Goal: Task Accomplishment & Management: Manage account settings

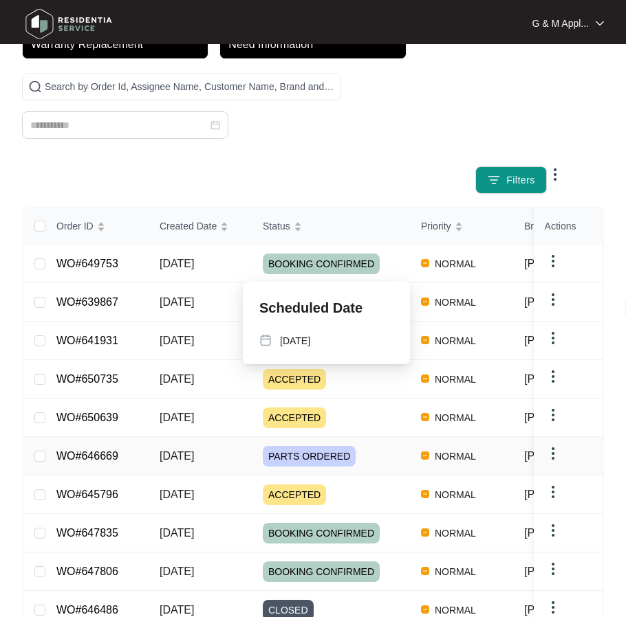
scroll to position [206, 0]
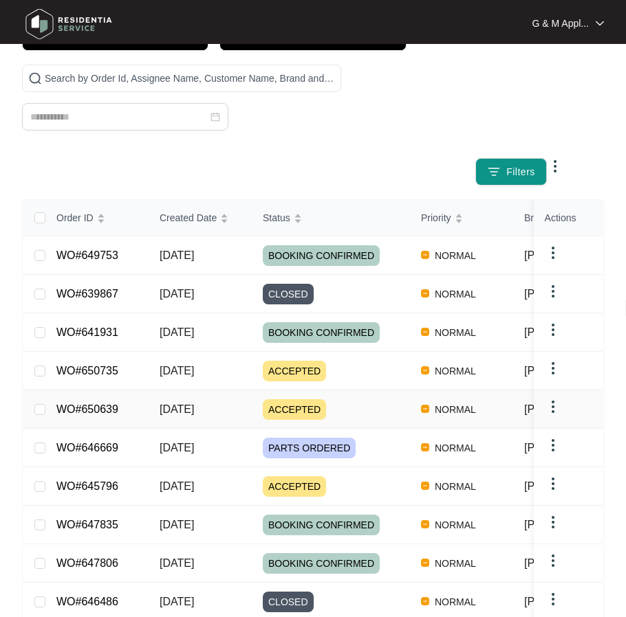
click at [82, 410] on link "WO#650639" at bounding box center [87, 409] width 62 height 12
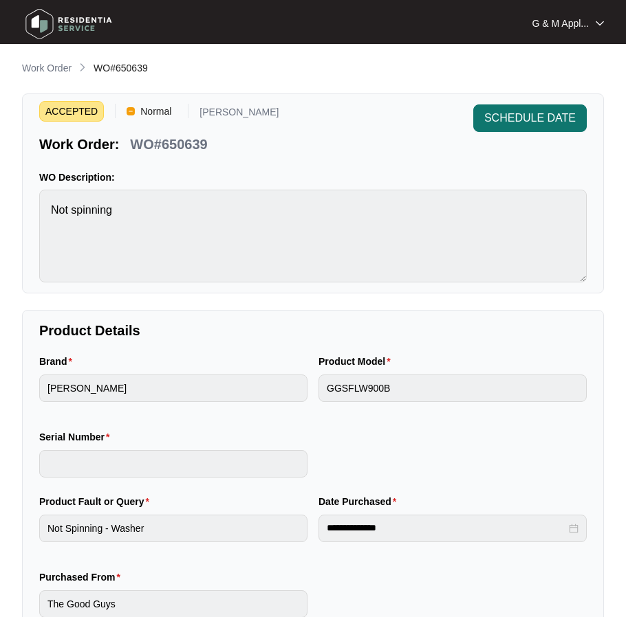
click at [526, 115] on span "SCHEDULE DATE" at bounding box center [529, 118] width 91 height 16
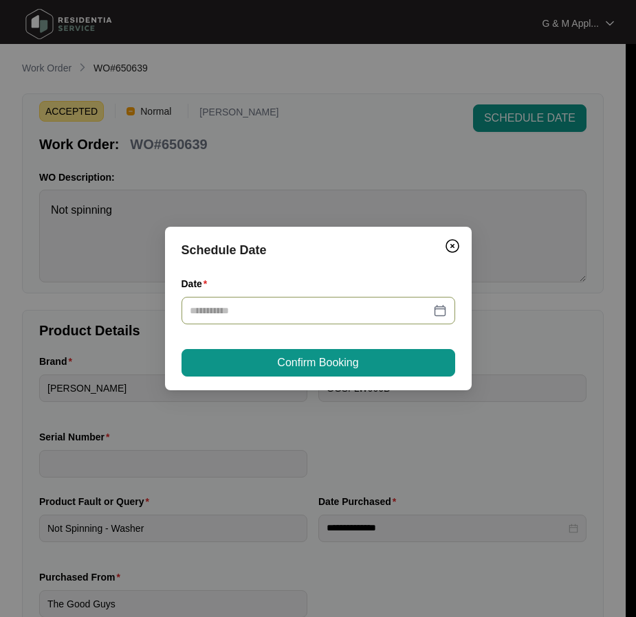
click at [441, 311] on div at bounding box center [318, 310] width 257 height 15
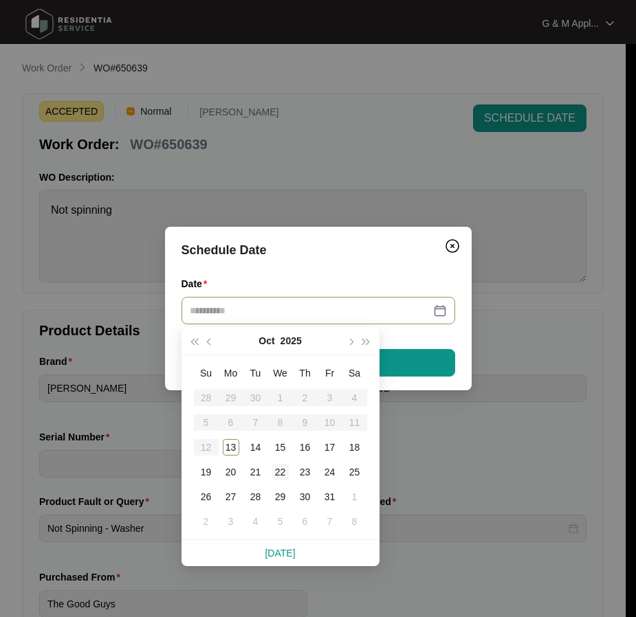
click at [276, 472] on div "22" at bounding box center [280, 472] width 16 height 16
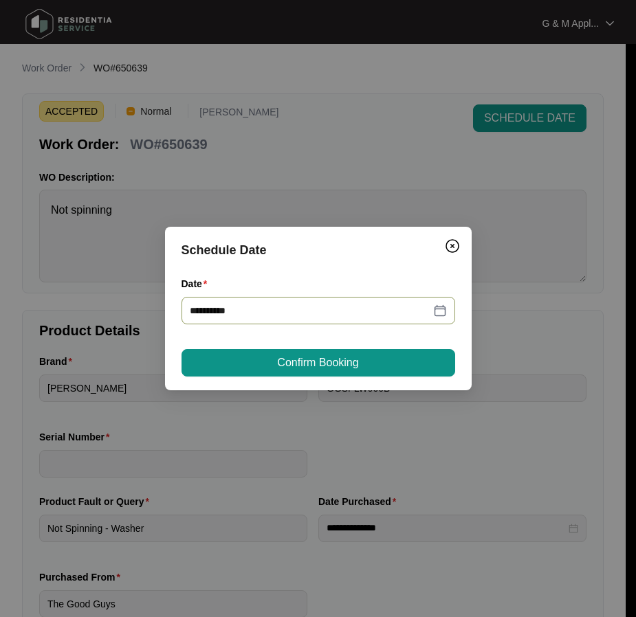
type input "**********"
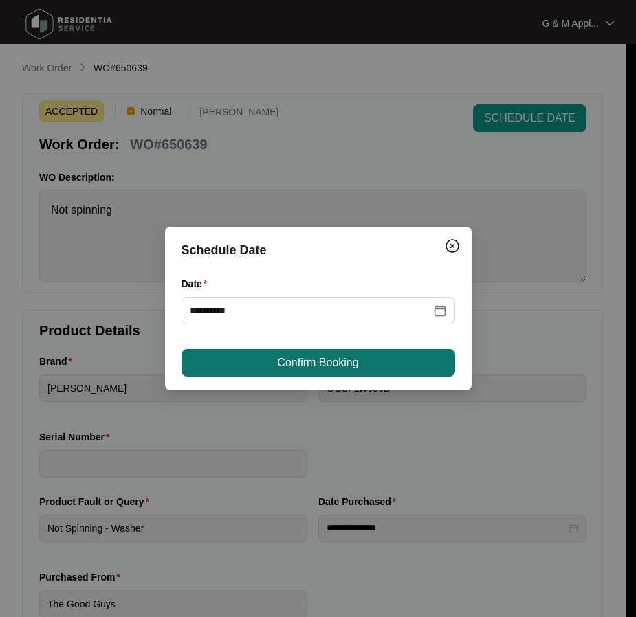
click at [355, 363] on span "Confirm Booking" at bounding box center [317, 363] width 81 height 16
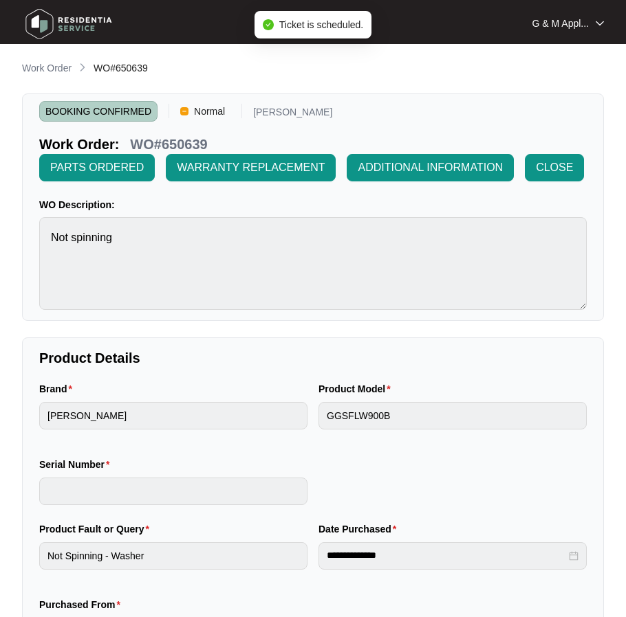
click at [42, 26] on img at bounding box center [69, 23] width 96 height 41
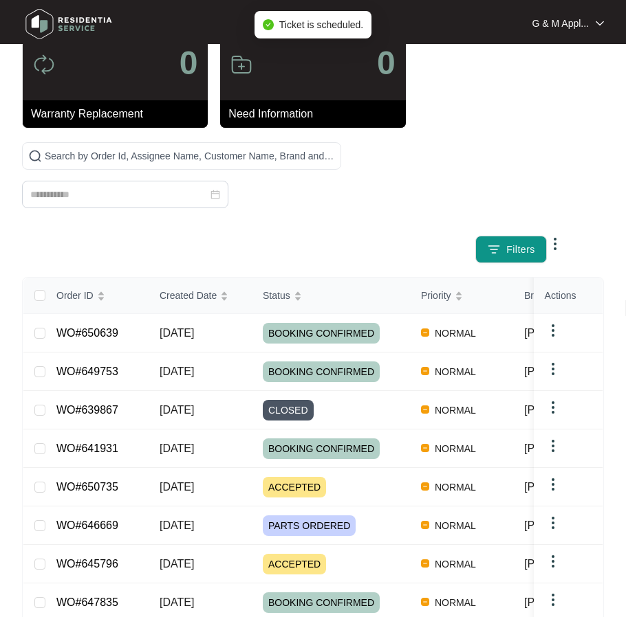
scroll to position [137, 0]
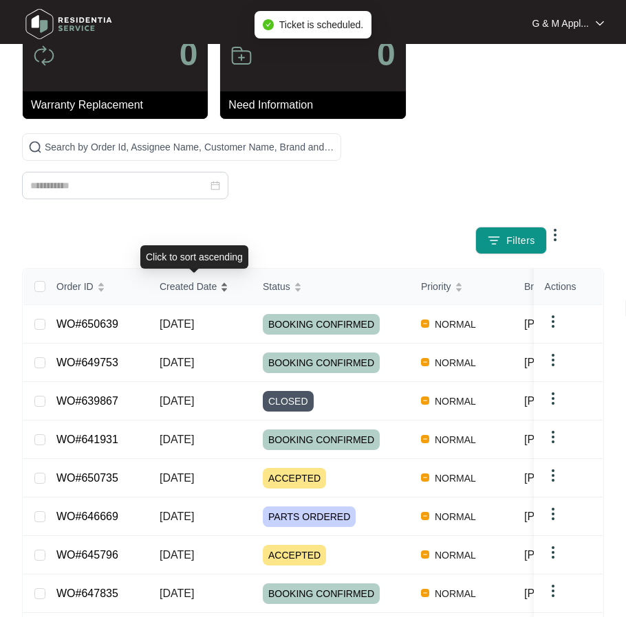
click at [175, 283] on span "Created Date" at bounding box center [187, 286] width 57 height 15
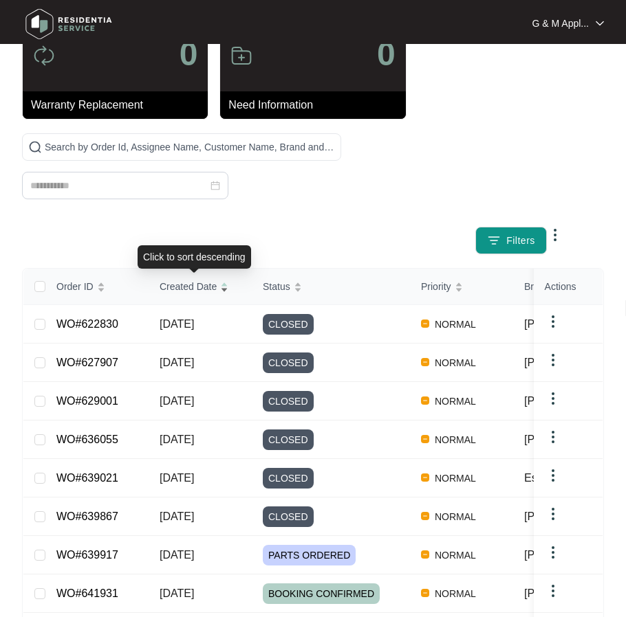
click at [175, 283] on span "Created Date" at bounding box center [187, 286] width 57 height 15
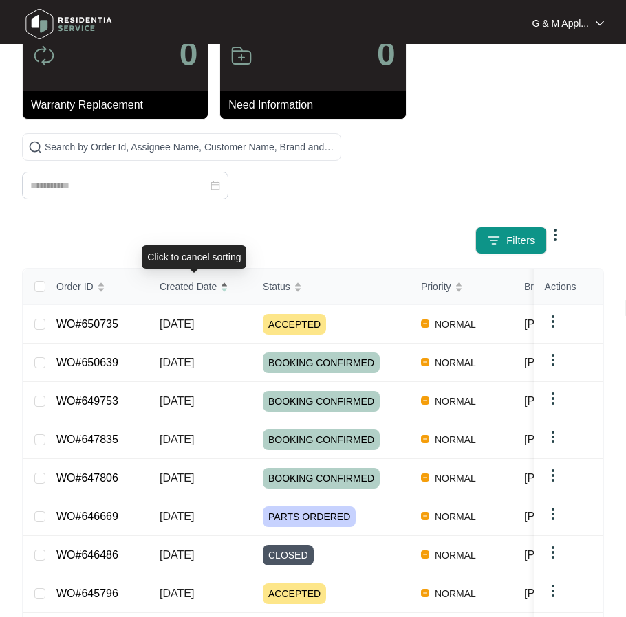
click at [175, 283] on span "Created Date" at bounding box center [187, 286] width 57 height 15
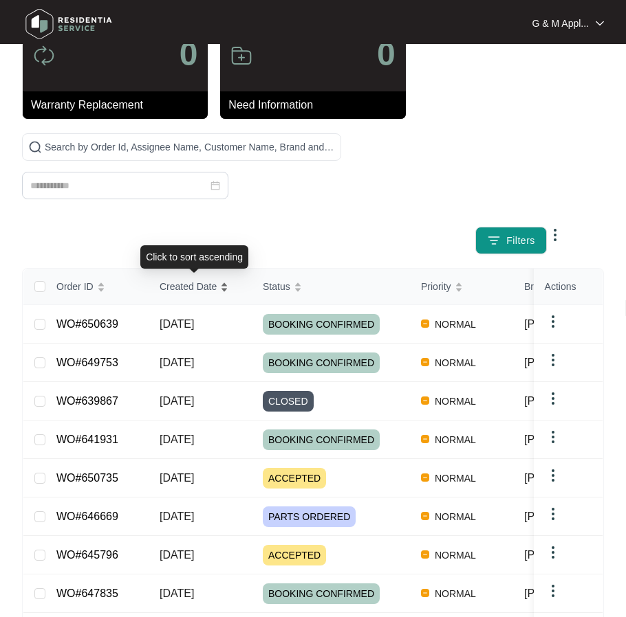
click at [175, 283] on span "Created Date" at bounding box center [187, 286] width 57 height 15
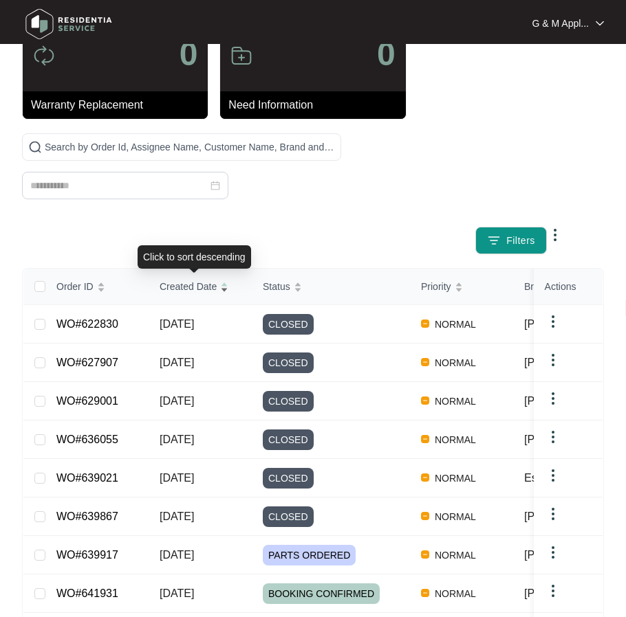
click at [175, 283] on span "Created Date" at bounding box center [187, 286] width 57 height 15
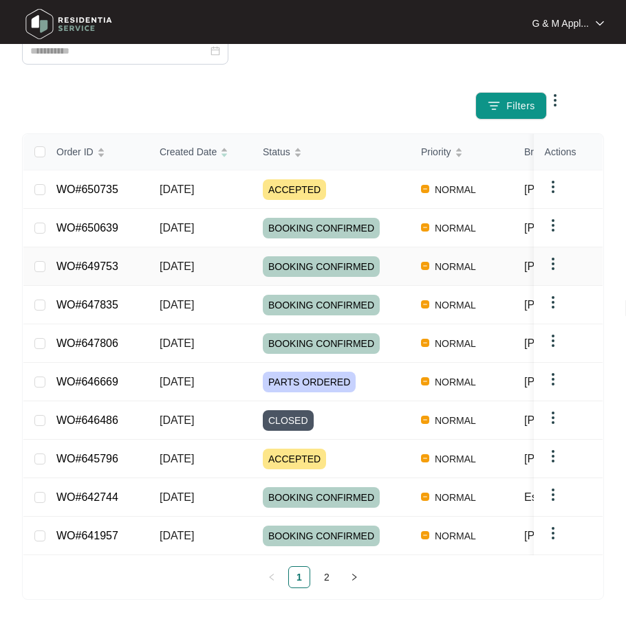
scroll to position [275, 0]
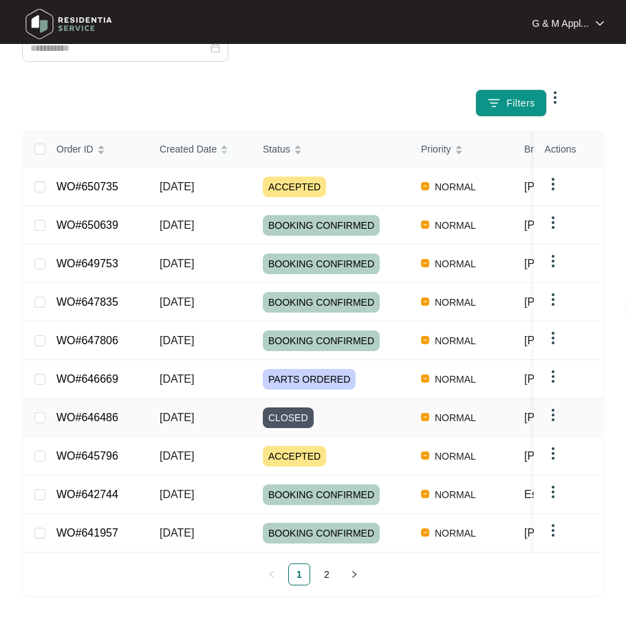
click at [96, 415] on link "WO#646486" at bounding box center [87, 418] width 62 height 12
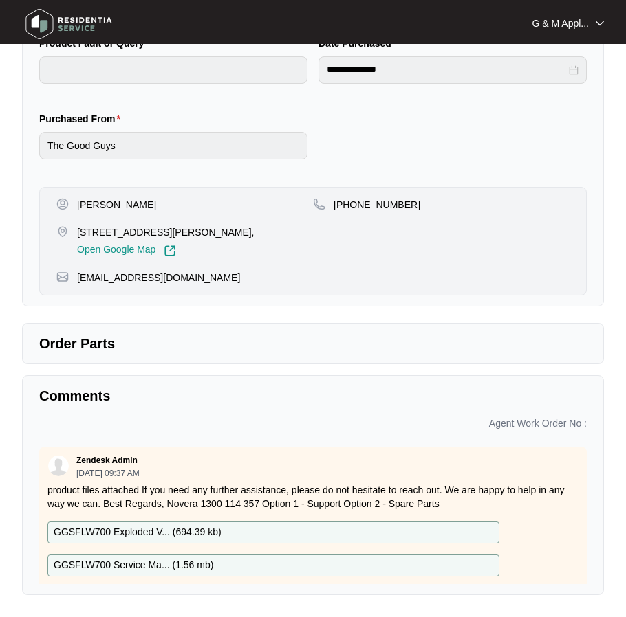
click at [79, 29] on img at bounding box center [69, 23] width 96 height 41
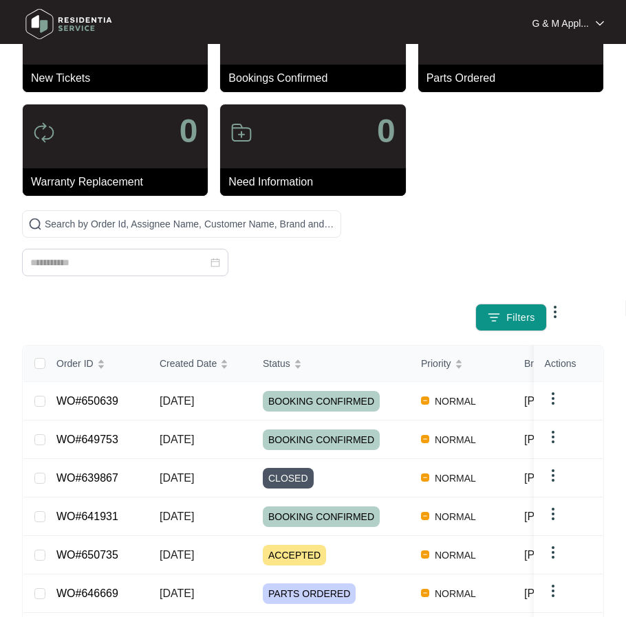
scroll to position [206, 0]
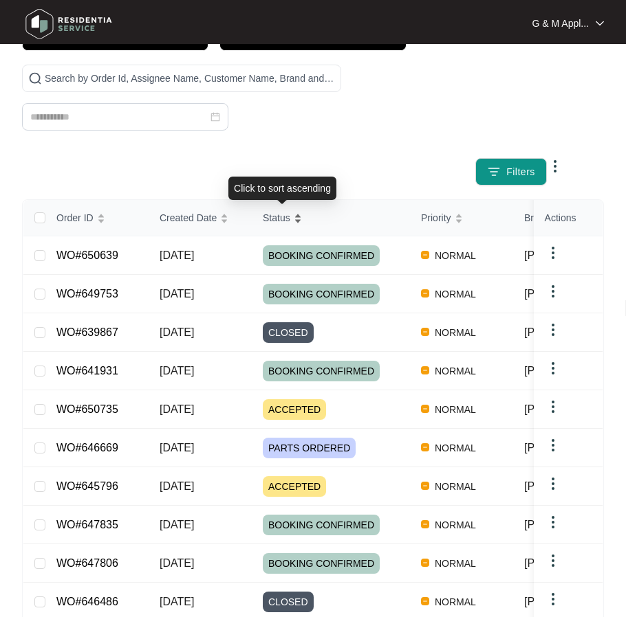
click at [273, 219] on span "Status" at bounding box center [276, 217] width 27 height 15
